Goal: Transaction & Acquisition: Purchase product/service

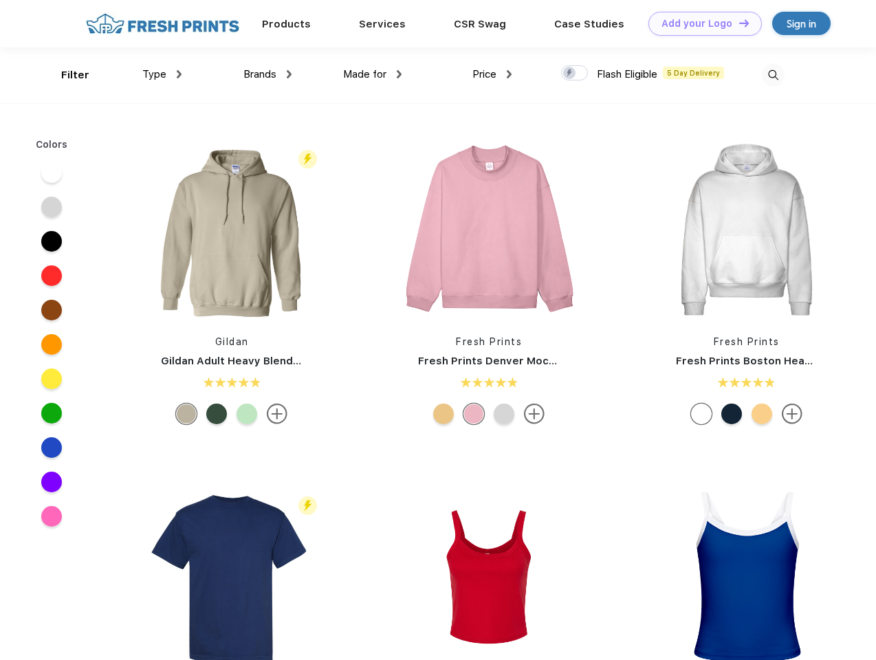
click at [700, 23] on link "Add your Logo Design Tool" at bounding box center [704, 24] width 113 height 24
click at [66, 75] on div "Filter" at bounding box center [75, 75] width 28 height 16
click at [162, 74] on span "Type" at bounding box center [154, 74] width 24 height 12
click at [267, 74] on span "Brands" at bounding box center [259, 74] width 33 height 12
click at [373, 74] on span "Made for" at bounding box center [364, 74] width 43 height 12
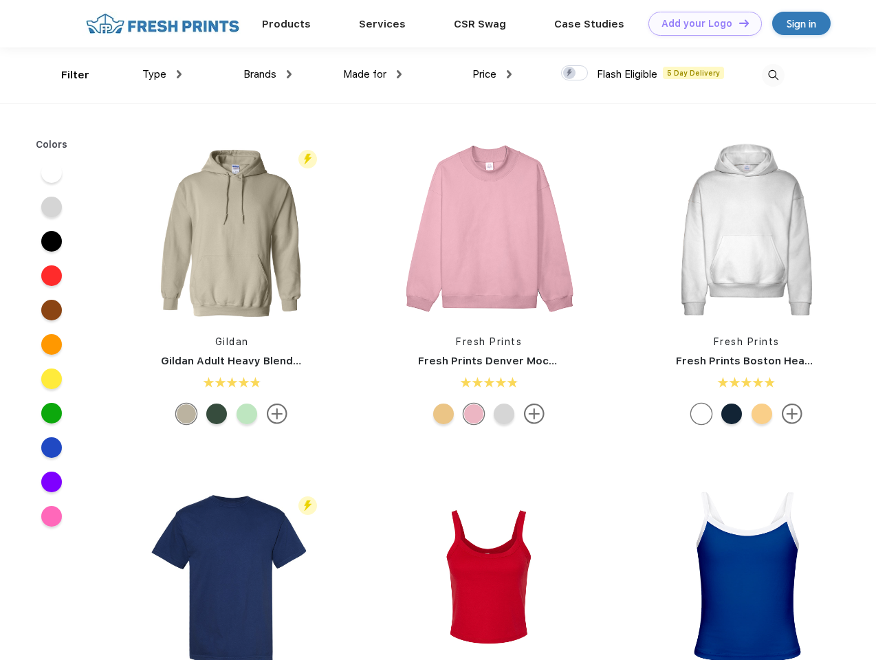
click at [492, 74] on span "Price" at bounding box center [484, 74] width 24 height 12
click at [575, 74] on div at bounding box center [574, 72] width 27 height 15
click at [570, 74] on input "checkbox" at bounding box center [565, 69] width 9 height 9
click at [773, 75] on img at bounding box center [773, 75] width 23 height 23
click at [52, 173] on div at bounding box center [51, 172] width 21 height 21
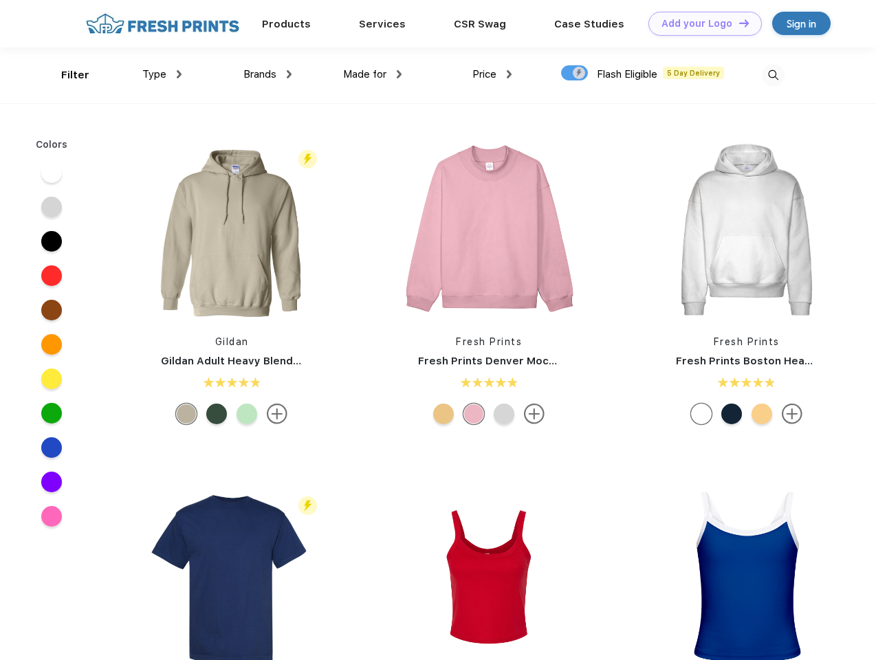
click at [52, 207] on div at bounding box center [51, 207] width 21 height 21
